Goal: Transaction & Acquisition: Obtain resource

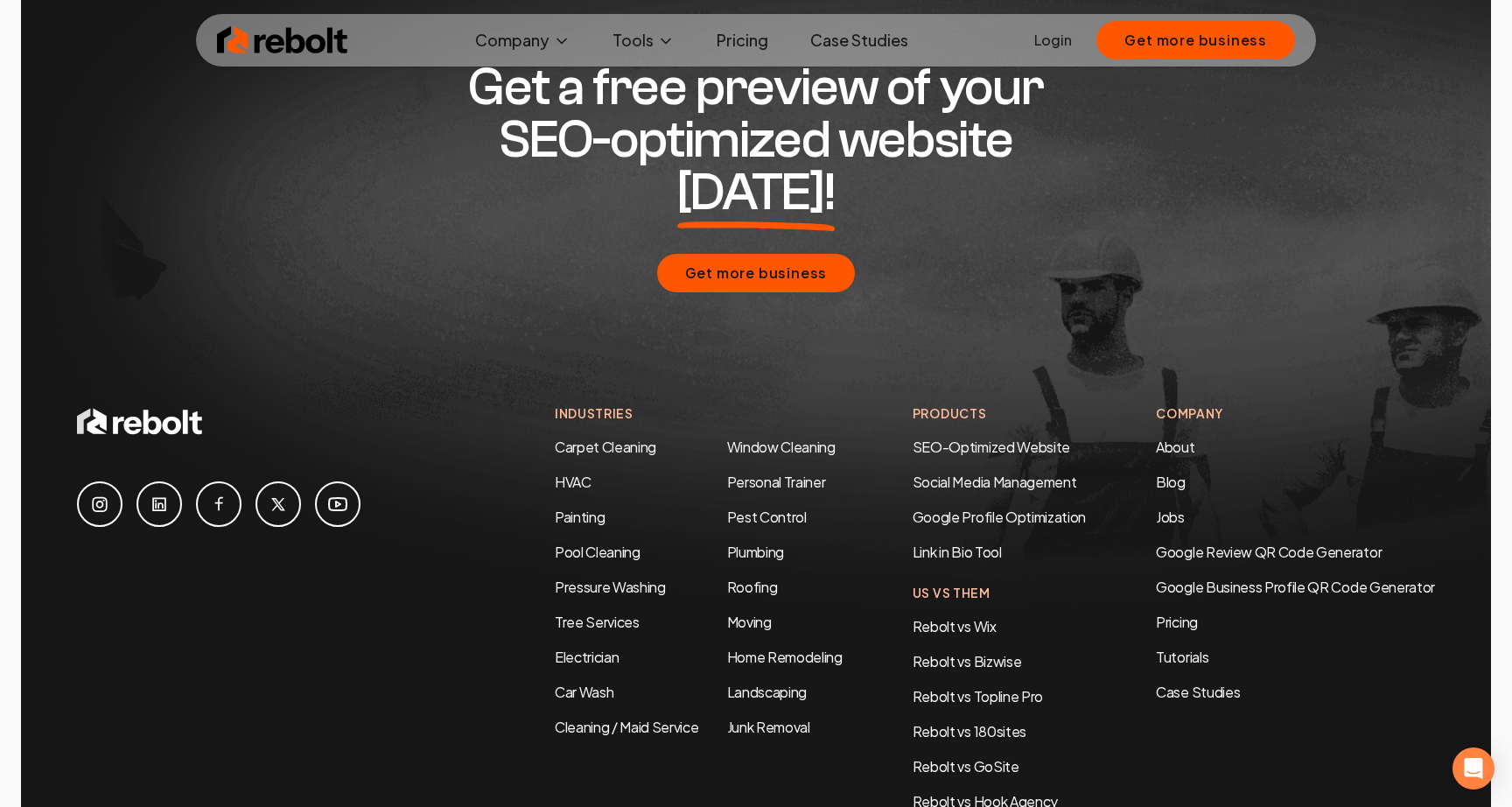
scroll to position [8342, 0]
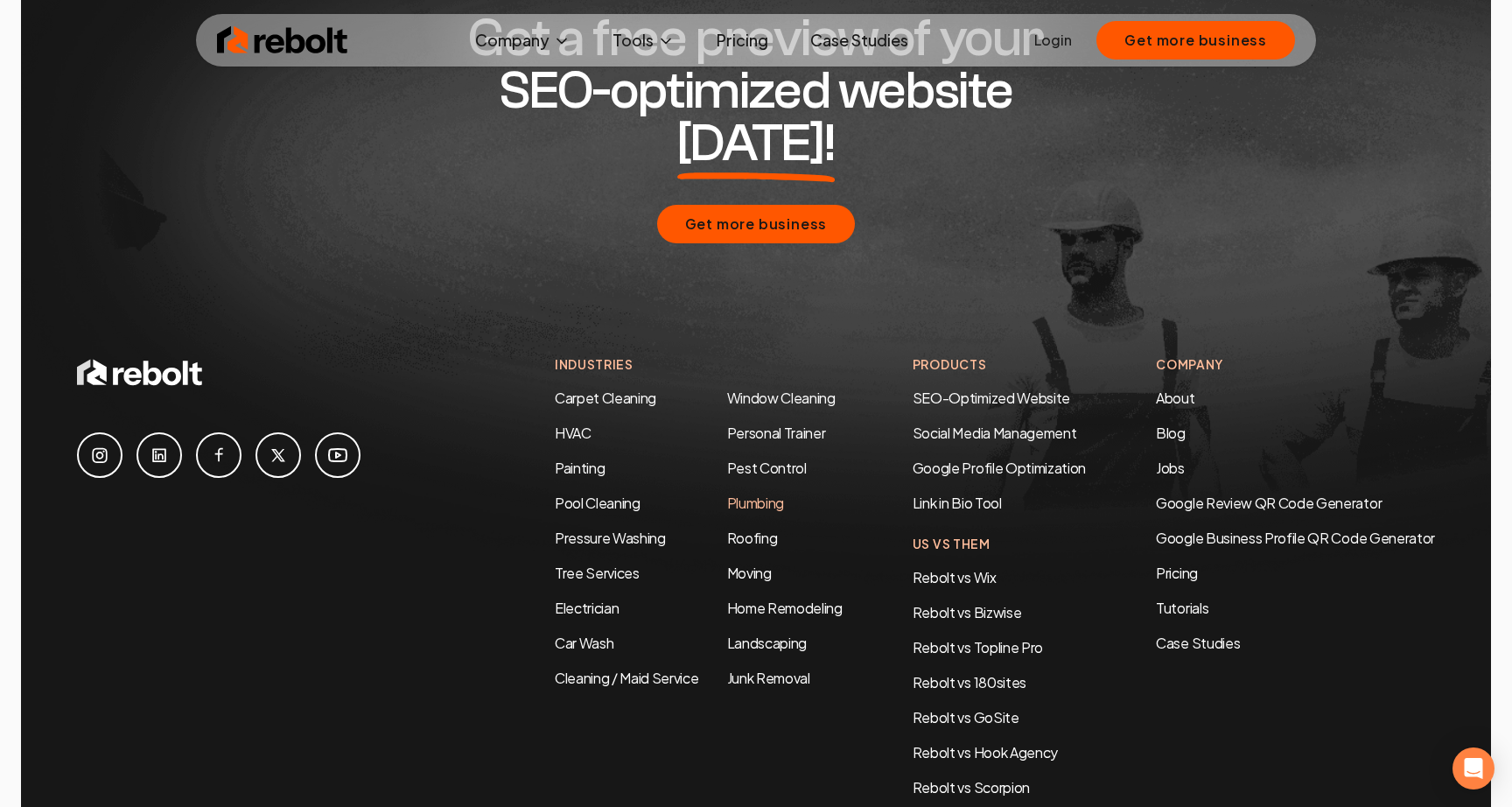
click at [755, 493] on link "Plumbing" at bounding box center [755, 502] width 56 height 18
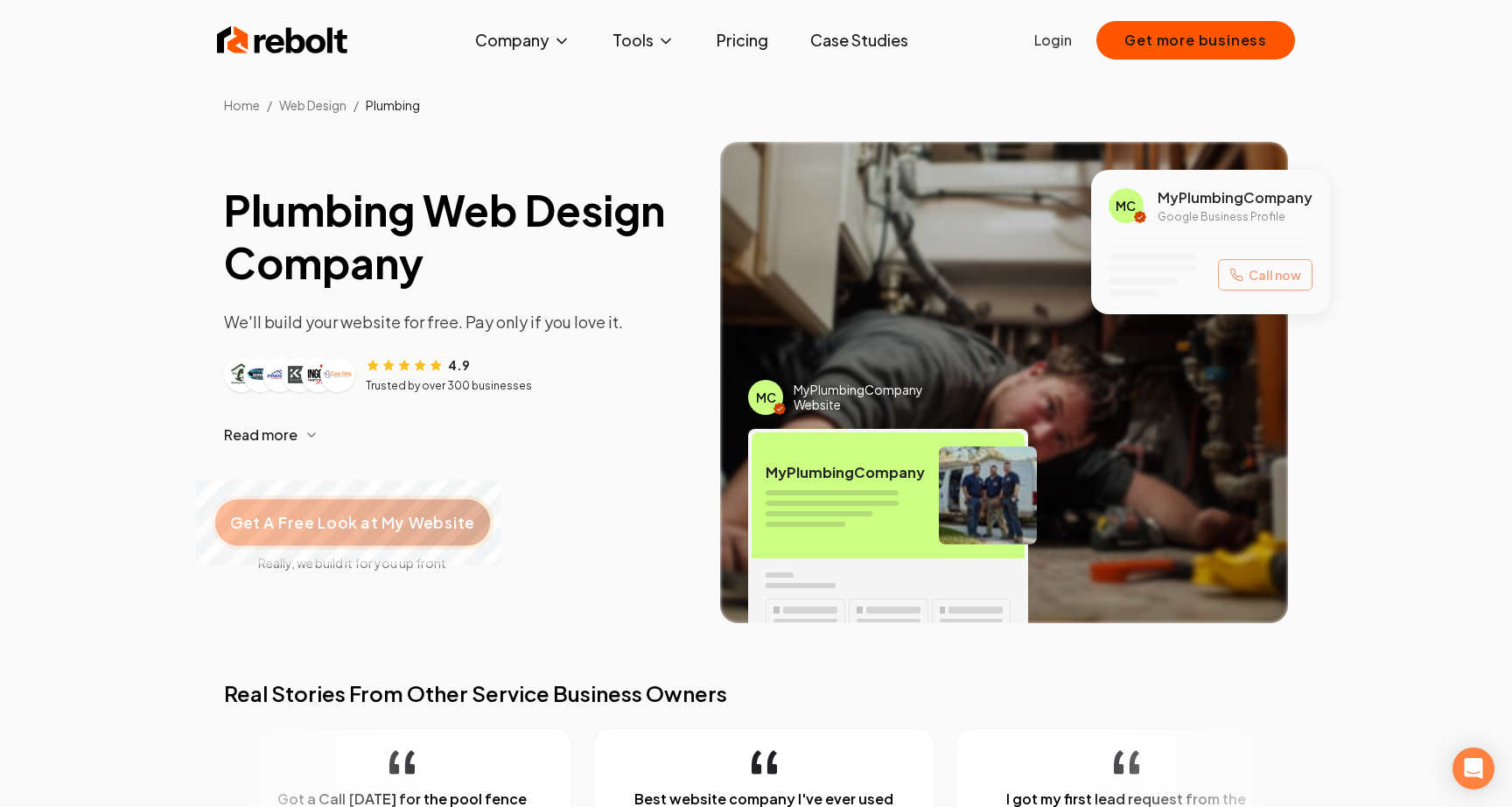
click at [365, 514] on span "Get A Free Look at My Website" at bounding box center [351, 523] width 244 height 23
